Goal: Task Accomplishment & Management: Use online tool/utility

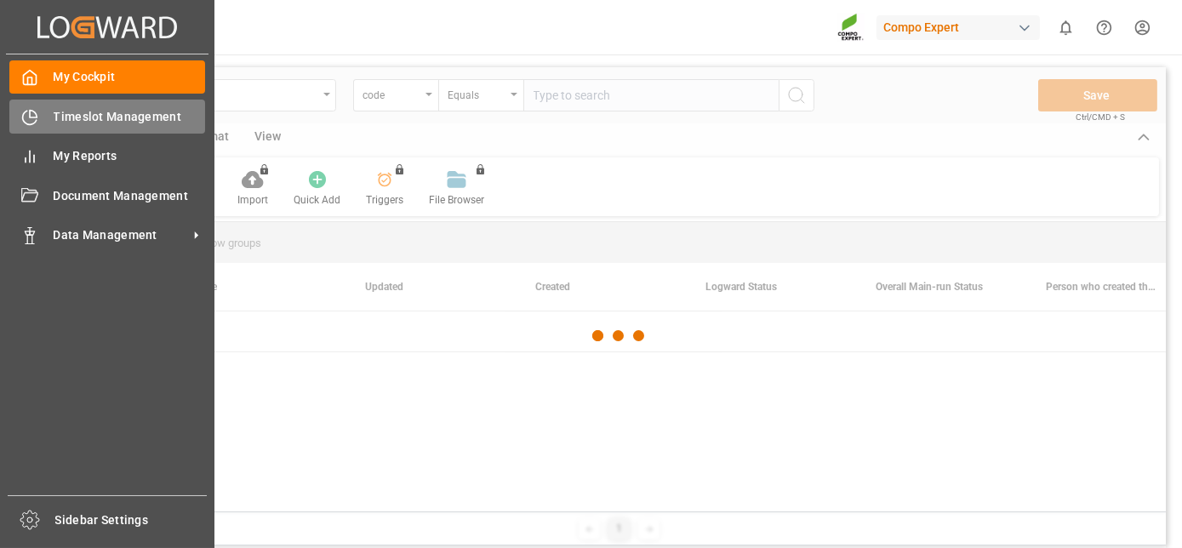
click at [41, 117] on div "Timeslot Management Timeslot Management" at bounding box center [107, 116] width 196 height 33
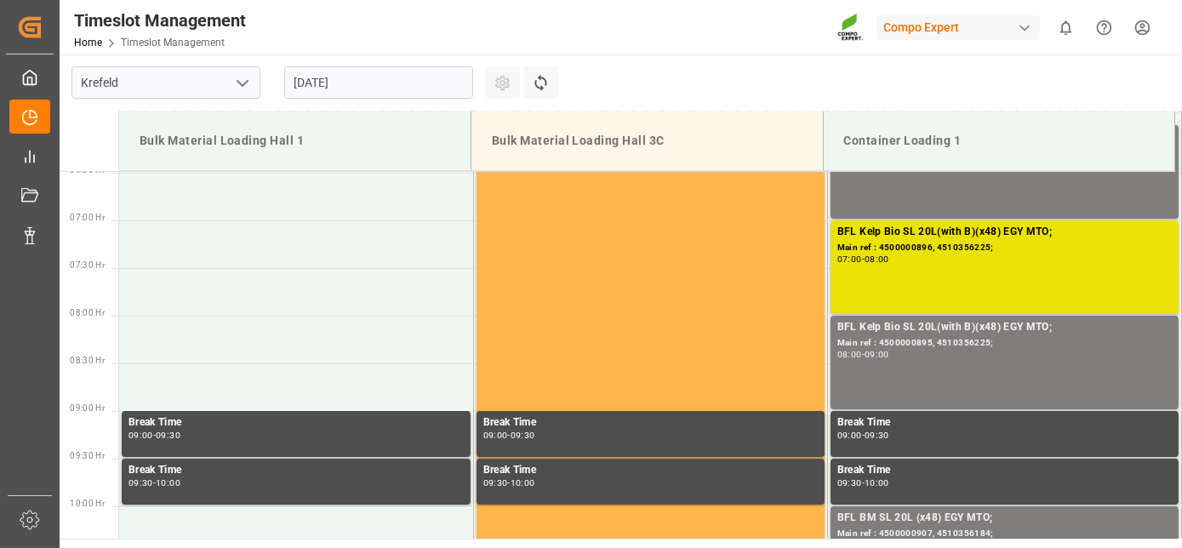
scroll to position [655, 0]
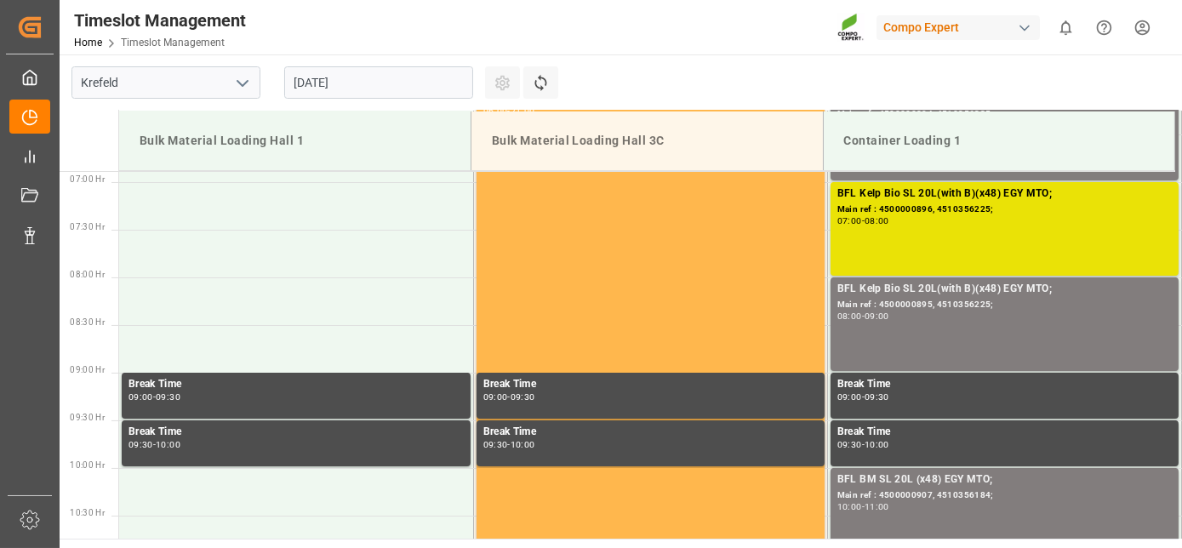
click at [402, 93] on input "[DATE]" at bounding box center [378, 82] width 189 height 32
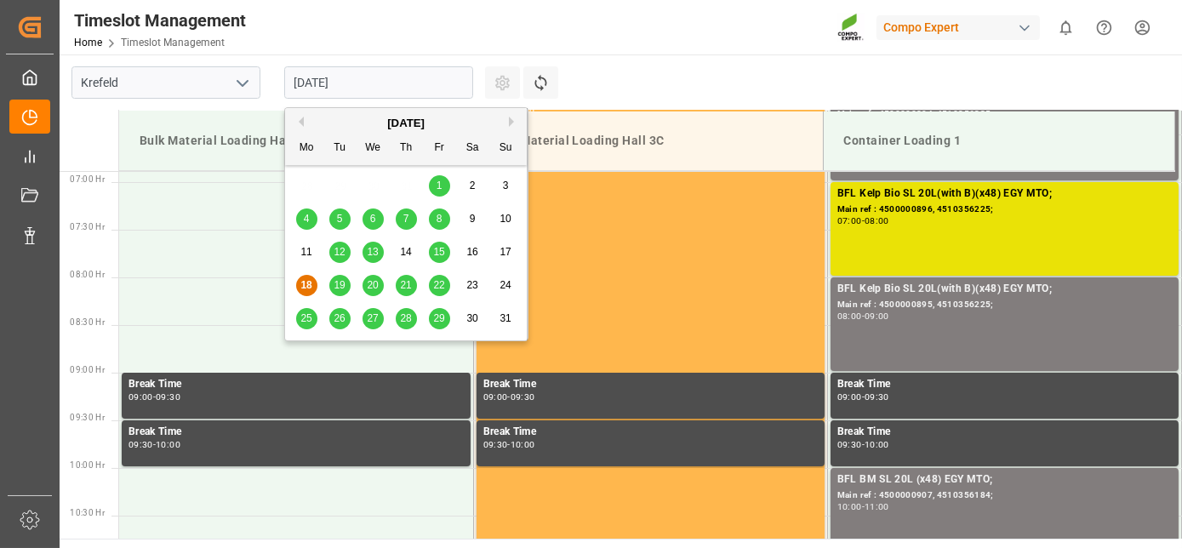
click at [516, 117] on button "Next Month" at bounding box center [514, 122] width 10 height 10
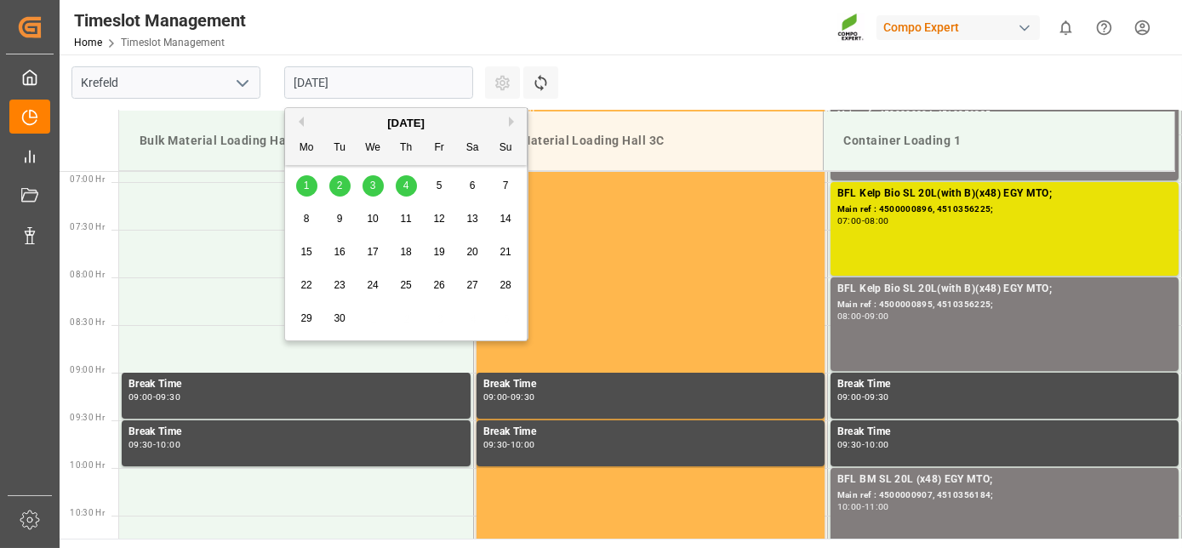
click at [309, 184] on div "1" at bounding box center [306, 186] width 21 height 20
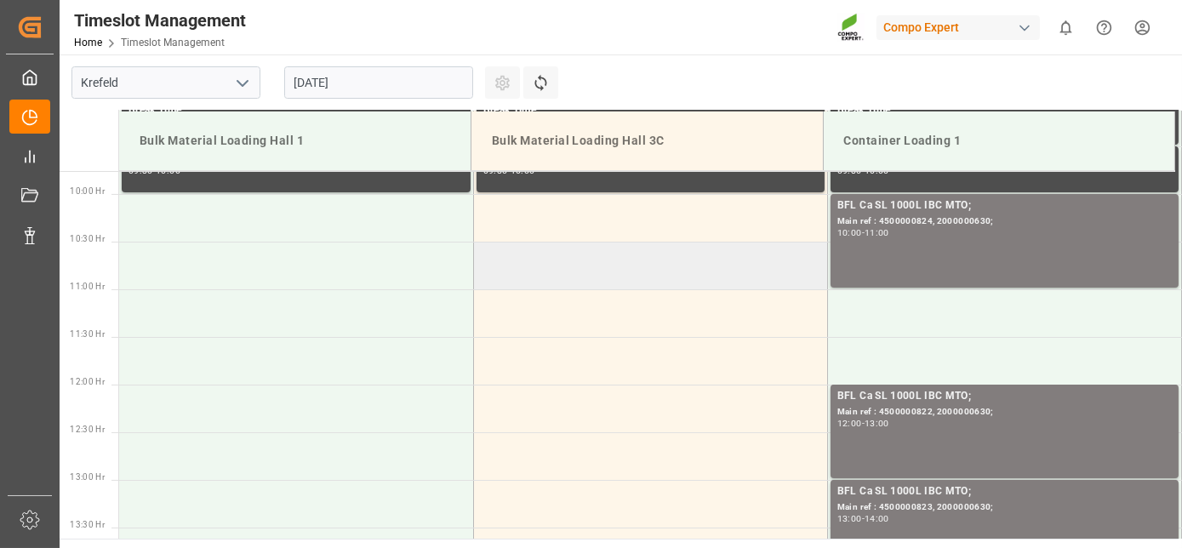
drag, startPoint x: 750, startPoint y: 287, endPoint x: 739, endPoint y: 347, distance: 61.3
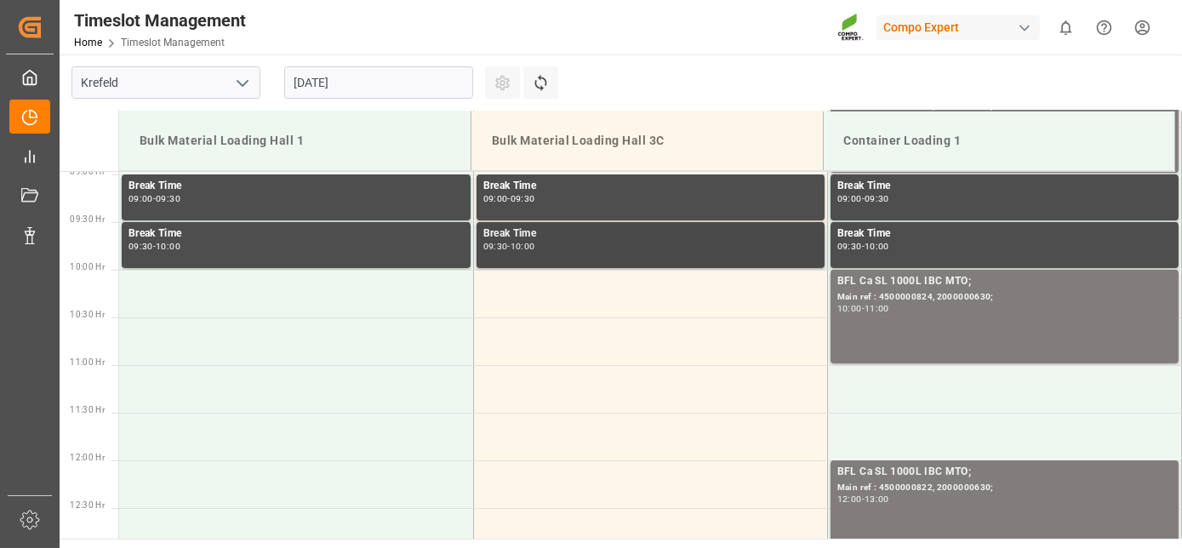
scroll to position [769, 0]
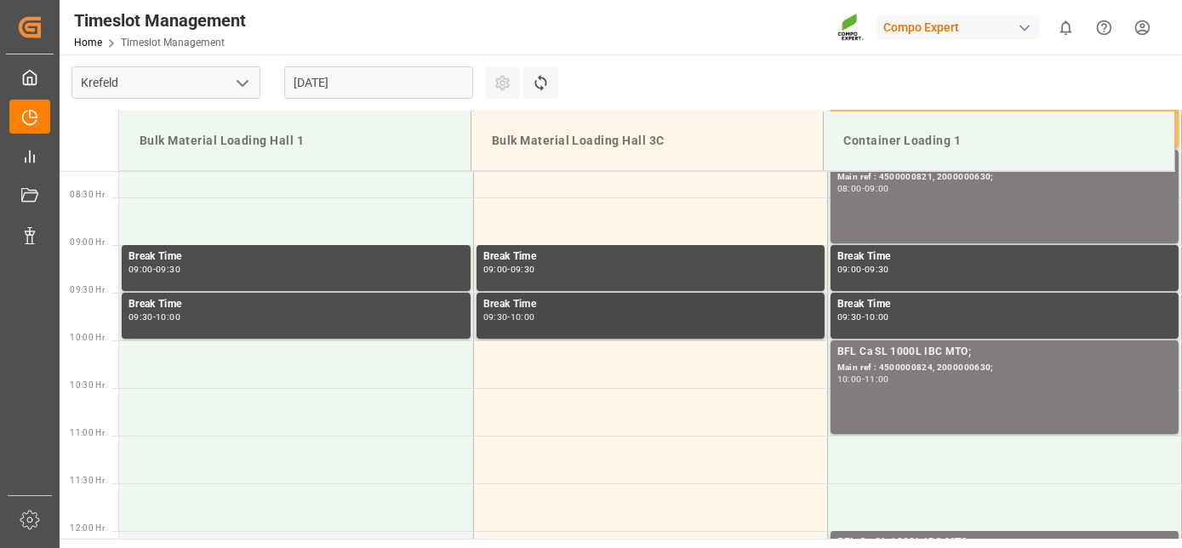
drag, startPoint x: 723, startPoint y: 336, endPoint x: 710, endPoint y: 247, distance: 90.4
